Goal: Task Accomplishment & Management: Use online tool/utility

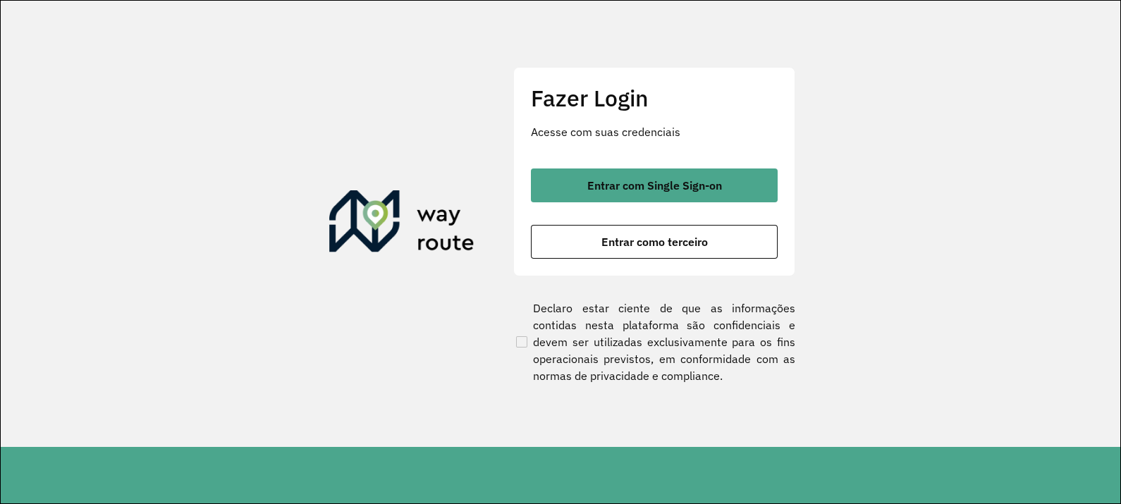
drag, startPoint x: 0, startPoint y: 0, endPoint x: 707, endPoint y: 46, distance: 708.2
click at [707, 47] on section "Fazer Login Acesse com suas credenciais Entrar com Single Sign-on Entrar como t…" at bounding box center [561, 224] width 1120 height 446
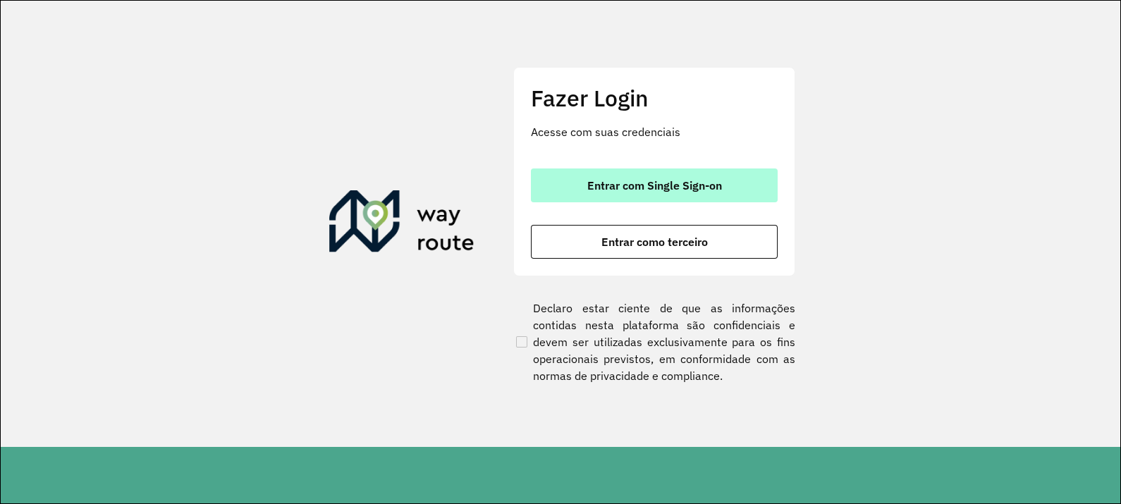
click at [706, 180] on span "Entrar com Single Sign-on" at bounding box center [655, 185] width 135 height 11
